Goal: Transaction & Acquisition: Obtain resource

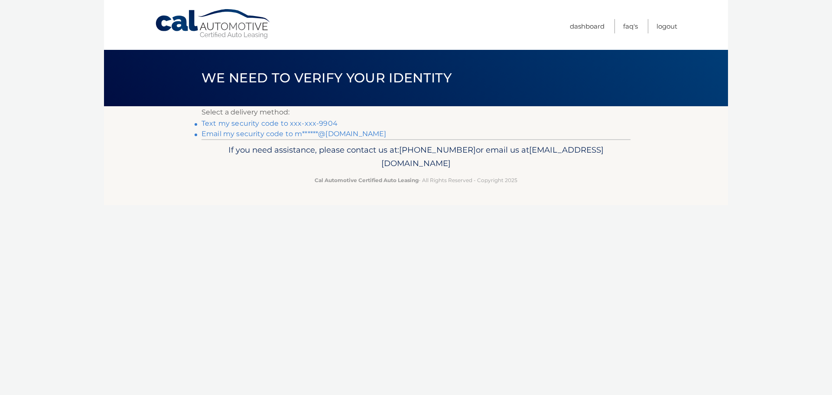
click at [309, 123] on link "Text my security code to xxx-xxx-9904" at bounding box center [269, 123] width 136 height 8
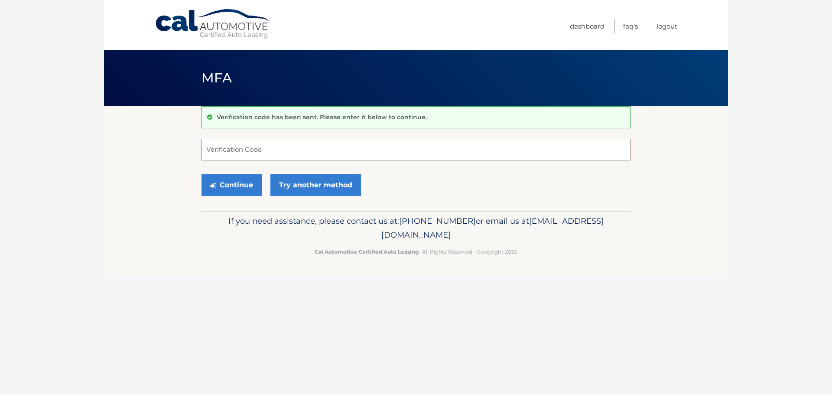
click at [306, 152] on input "Verification Code" at bounding box center [415, 150] width 429 height 22
type input "804230"
click at [258, 181] on button "Continue" at bounding box center [231, 185] width 60 height 22
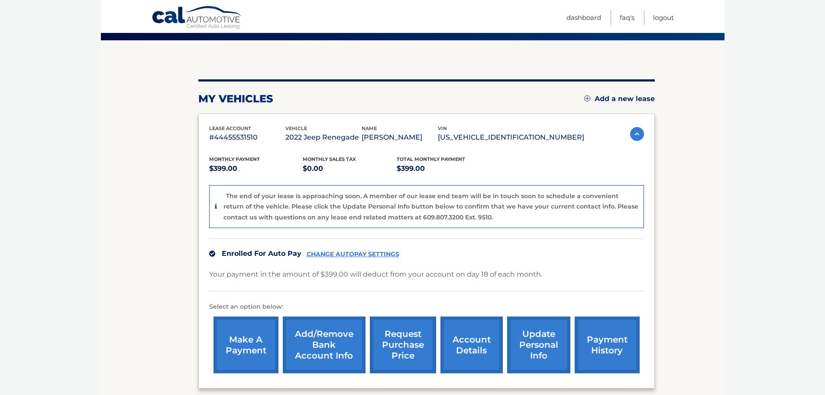
scroll to position [87, 0]
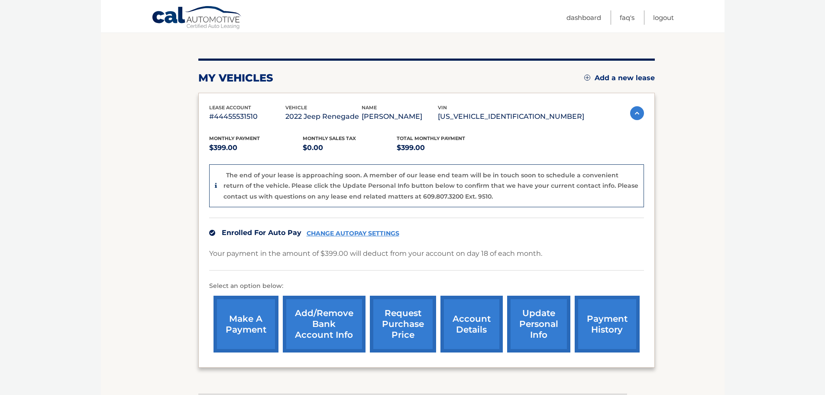
click at [396, 322] on link "request purchase price" at bounding box center [403, 323] width 66 height 57
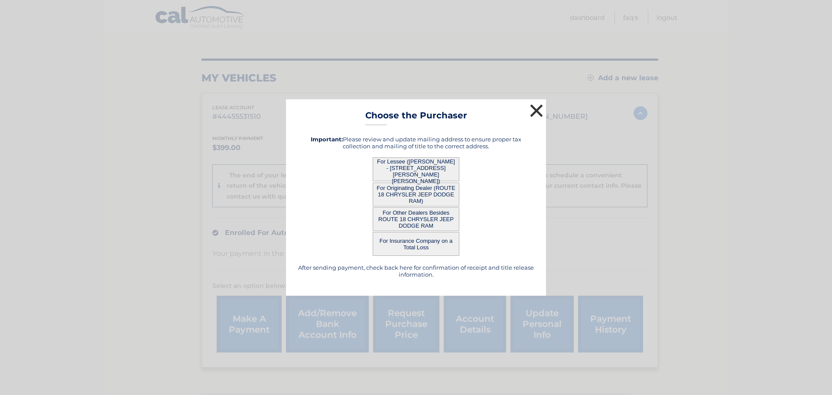
click at [535, 113] on button "×" at bounding box center [536, 110] width 17 height 17
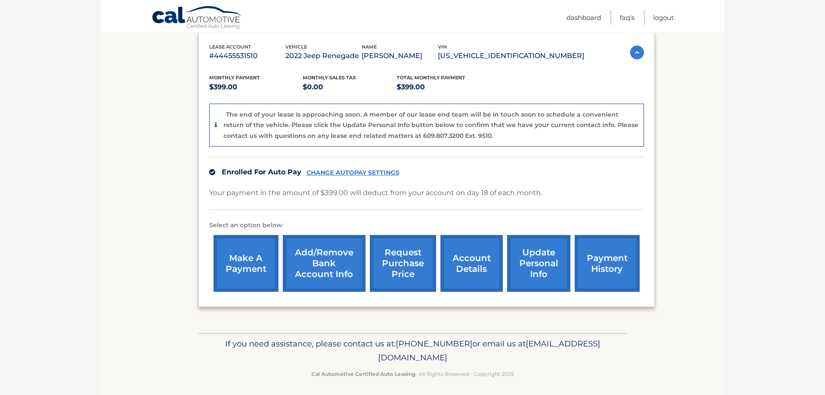
scroll to position [151, 0]
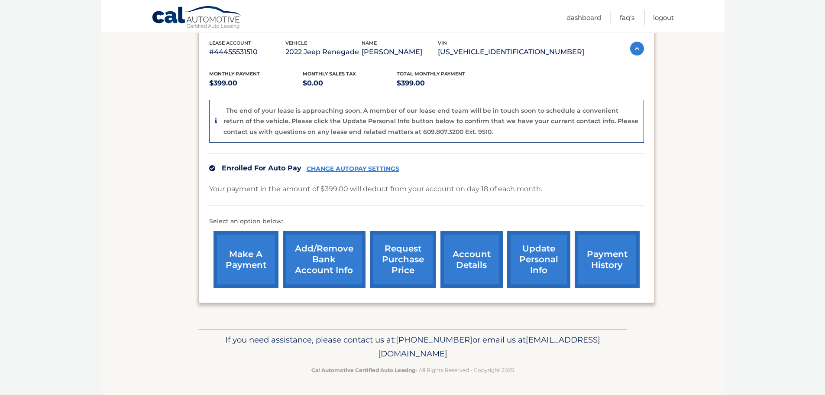
click at [398, 260] on link "request purchase price" at bounding box center [403, 259] width 66 height 57
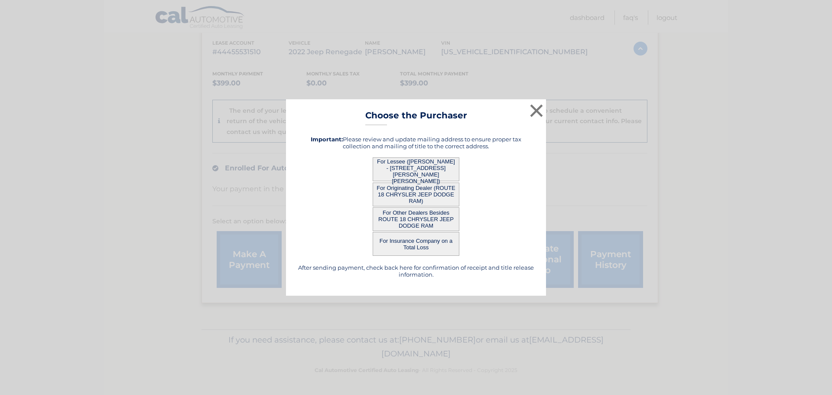
click at [408, 167] on button "For Lessee ([PERSON_NAME] - [STREET_ADDRESS][PERSON_NAME][PERSON_NAME])" at bounding box center [416, 169] width 87 height 24
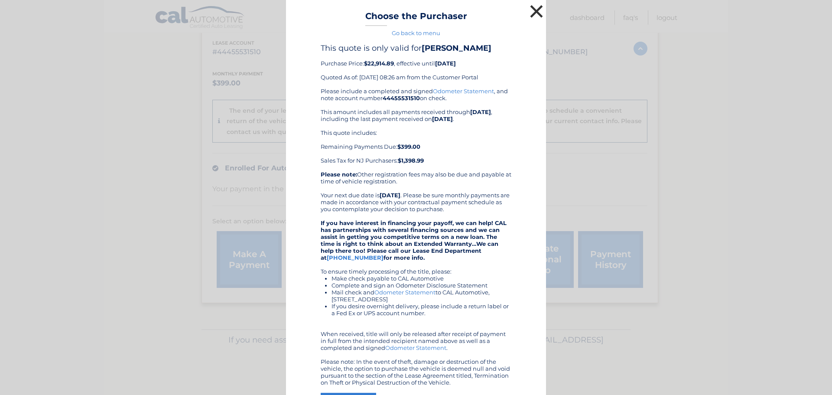
click at [535, 9] on button "×" at bounding box center [536, 11] width 17 height 17
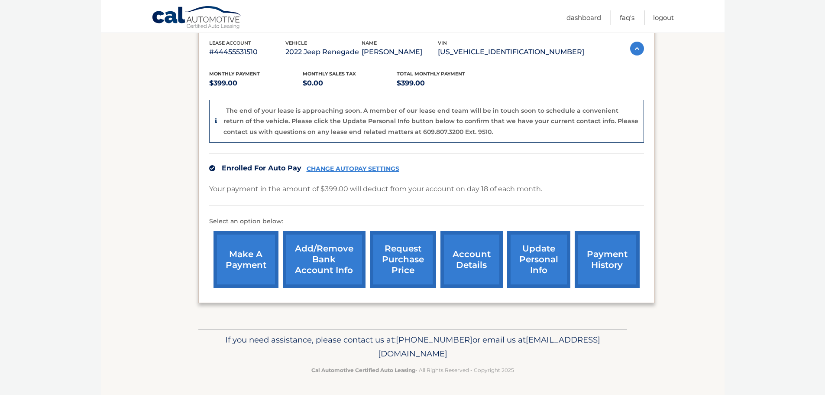
click at [407, 265] on link "request purchase price" at bounding box center [403, 259] width 66 height 57
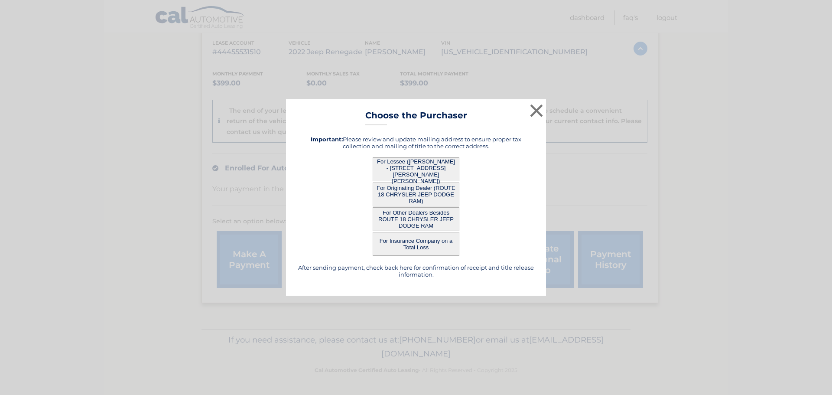
click at [410, 166] on button "For Lessee ([PERSON_NAME] - [STREET_ADDRESS][PERSON_NAME][PERSON_NAME])" at bounding box center [416, 169] width 87 height 24
click at [410, 166] on div "× Choose the Purchaser Go back to menu After sending payment, check back here f…" at bounding box center [416, 197] width 260 height 196
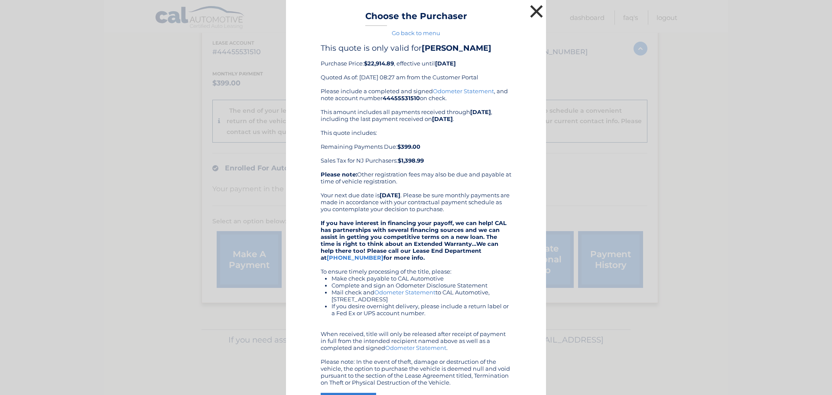
click at [530, 10] on button "×" at bounding box center [536, 11] width 17 height 17
